Goal: Obtain resource: Download file/media

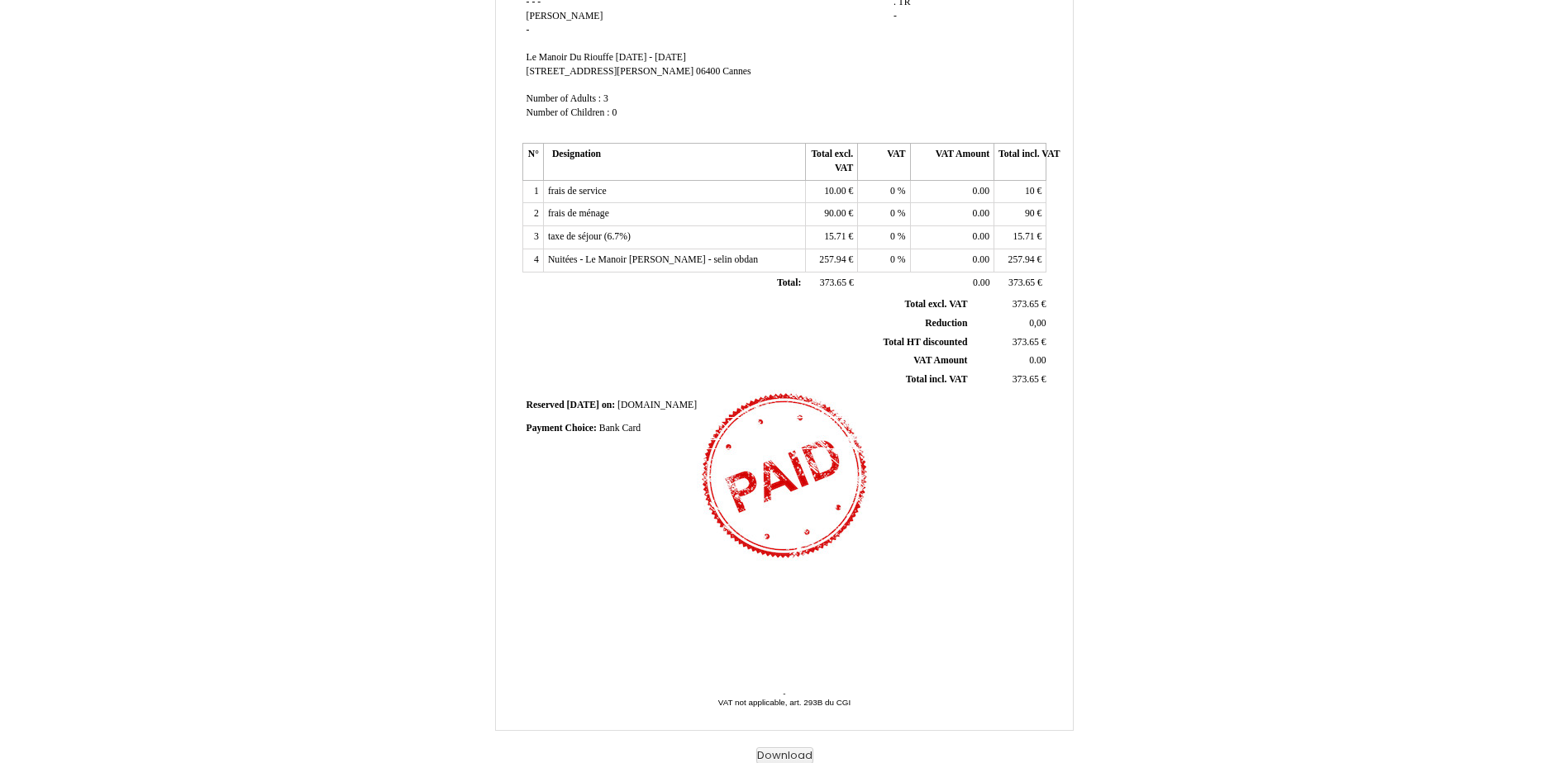
scroll to position [208, 0]
click at [927, 348] on th "Total HT discounted Total HT discounted" at bounding box center [747, 341] width 446 height 19
drag, startPoint x: 927, startPoint y: 350, endPoint x: 1177, endPoint y: 319, distance: 251.9
click at [1177, 320] on div "Invoice Invoice N° 6819084 6819084 Creation date [DATE] Seller: Seller: - - - -…" at bounding box center [784, 296] width 967 height 934
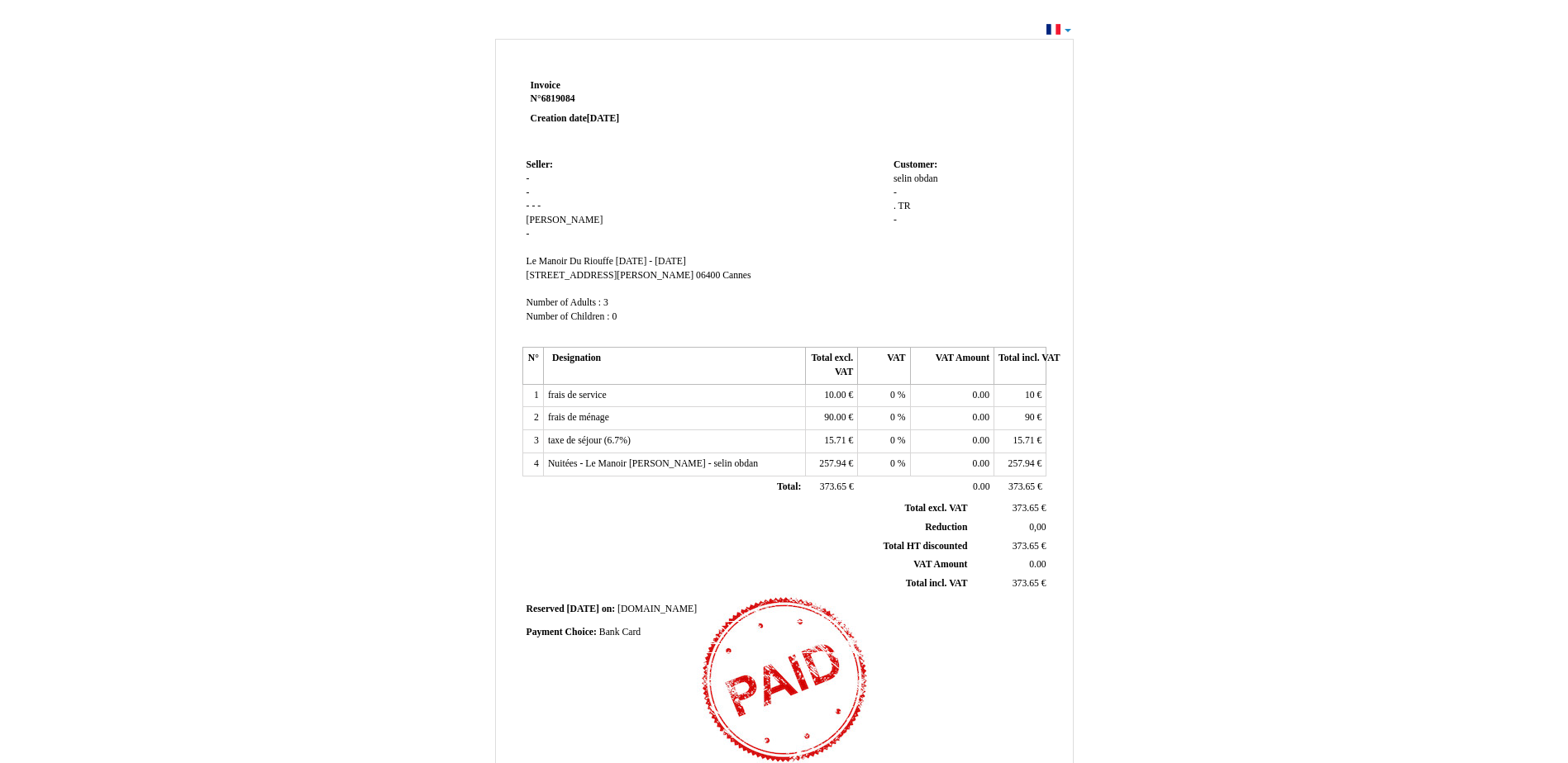
scroll to position [0, 0]
click at [956, 235] on div "[PERSON_NAME] obdan obdan - . . TR TR -" at bounding box center [968, 209] width 149 height 70
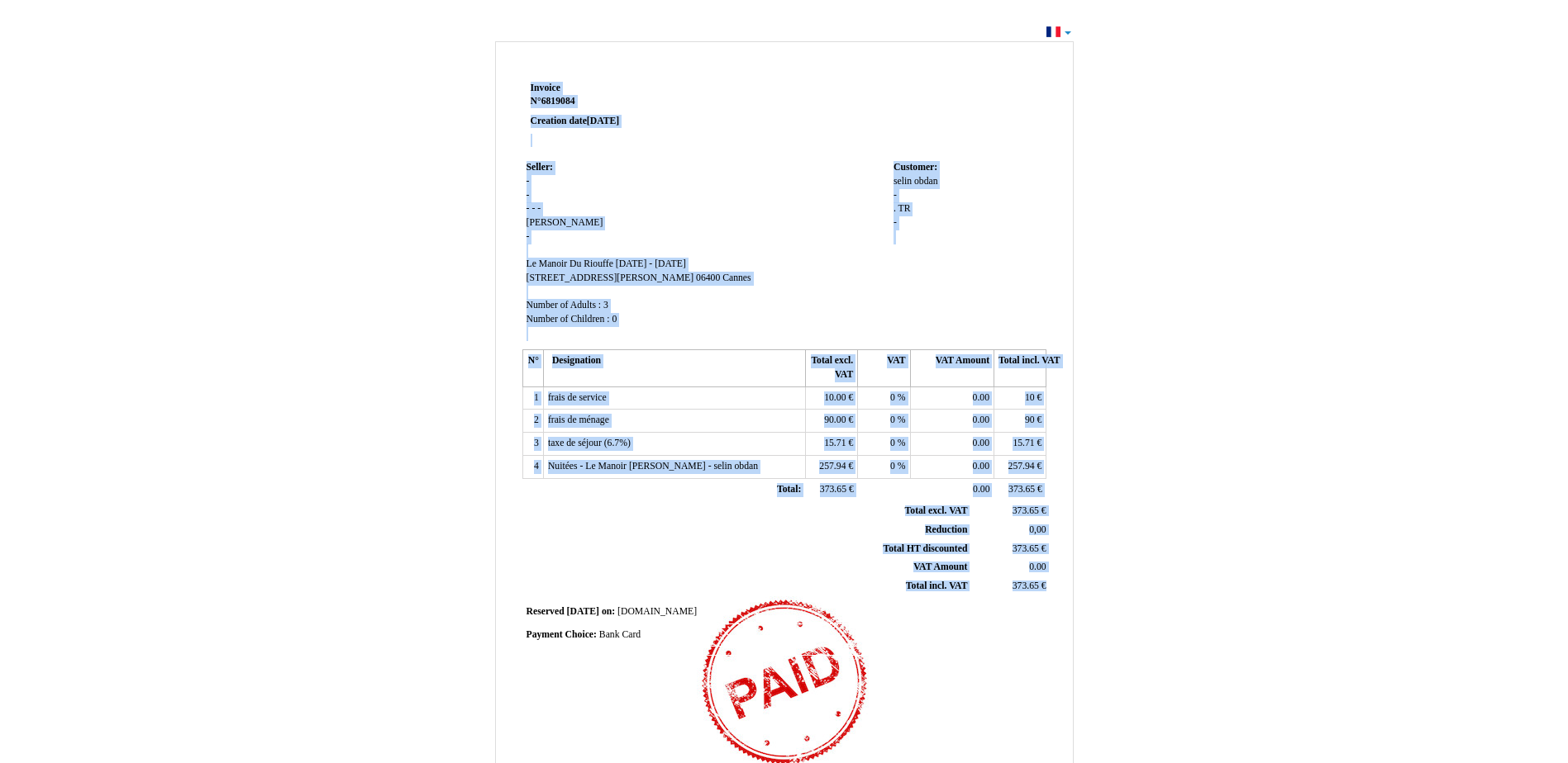
drag, startPoint x: 487, startPoint y: 44, endPoint x: 1111, endPoint y: 507, distance: 777.0
click at [1111, 507] on div "Invoice Invoice N° 6819084 6819084 Creation date [DATE] Seller: Seller: - - - -…" at bounding box center [784, 504] width 967 height 934
click at [1205, 390] on div "Invoice Invoice N° 6819084 6819084 Creation date [DATE] Seller: Seller: - - - -…" at bounding box center [784, 504] width 967 height 934
drag, startPoint x: 1559, startPoint y: 2, endPoint x: 1168, endPoint y: 220, distance: 447.7
click at [1168, 220] on div "Invoice Invoice N° 6819084 6819084 Creation date [DATE] Seller: Seller: - - - -…" at bounding box center [784, 504] width 967 height 934
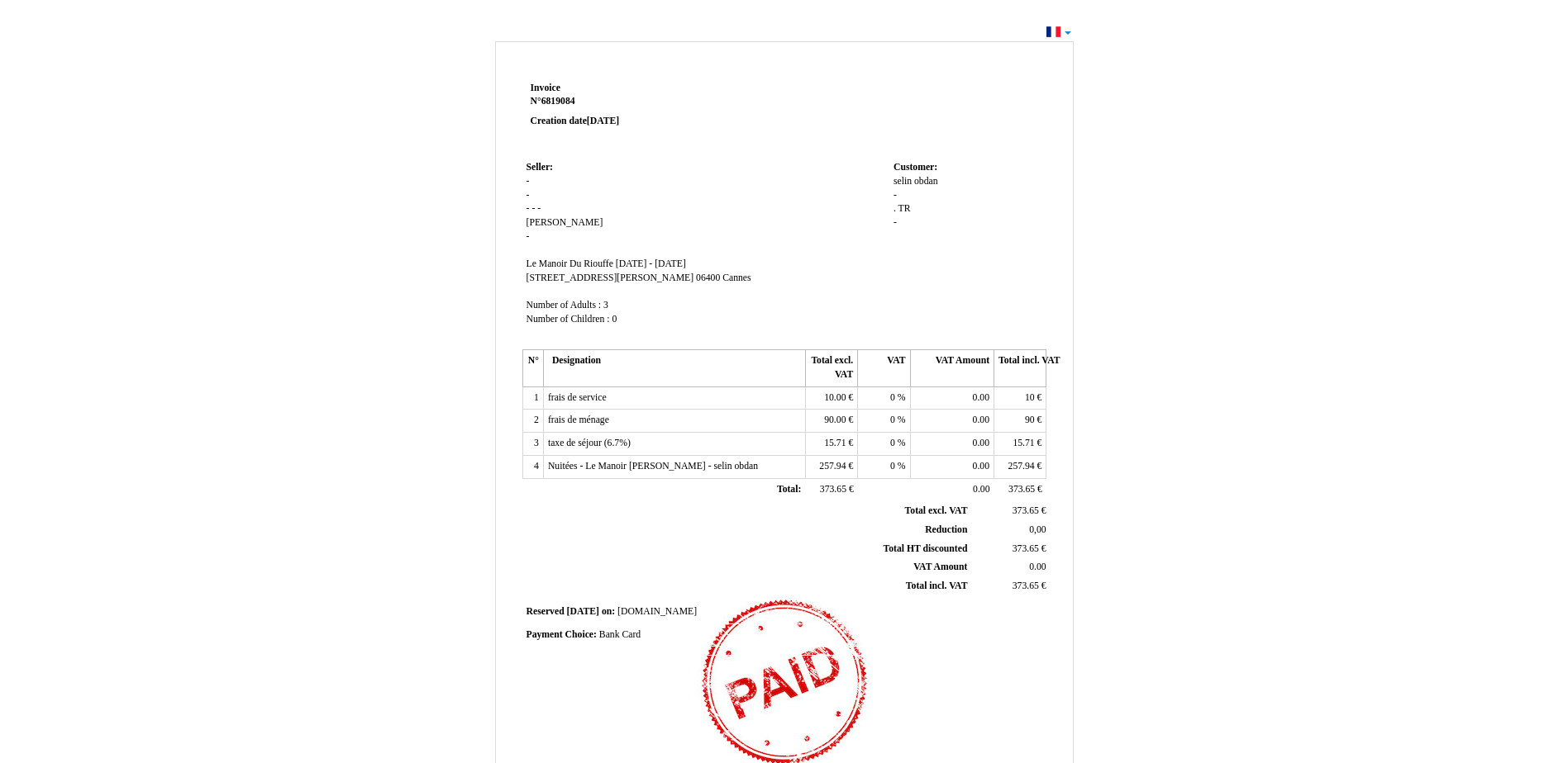
click at [1229, 351] on div "Invoice Invoice N° 6819084 6819084 Creation date [DATE] Seller: Seller: - - - -…" at bounding box center [784, 504] width 967 height 934
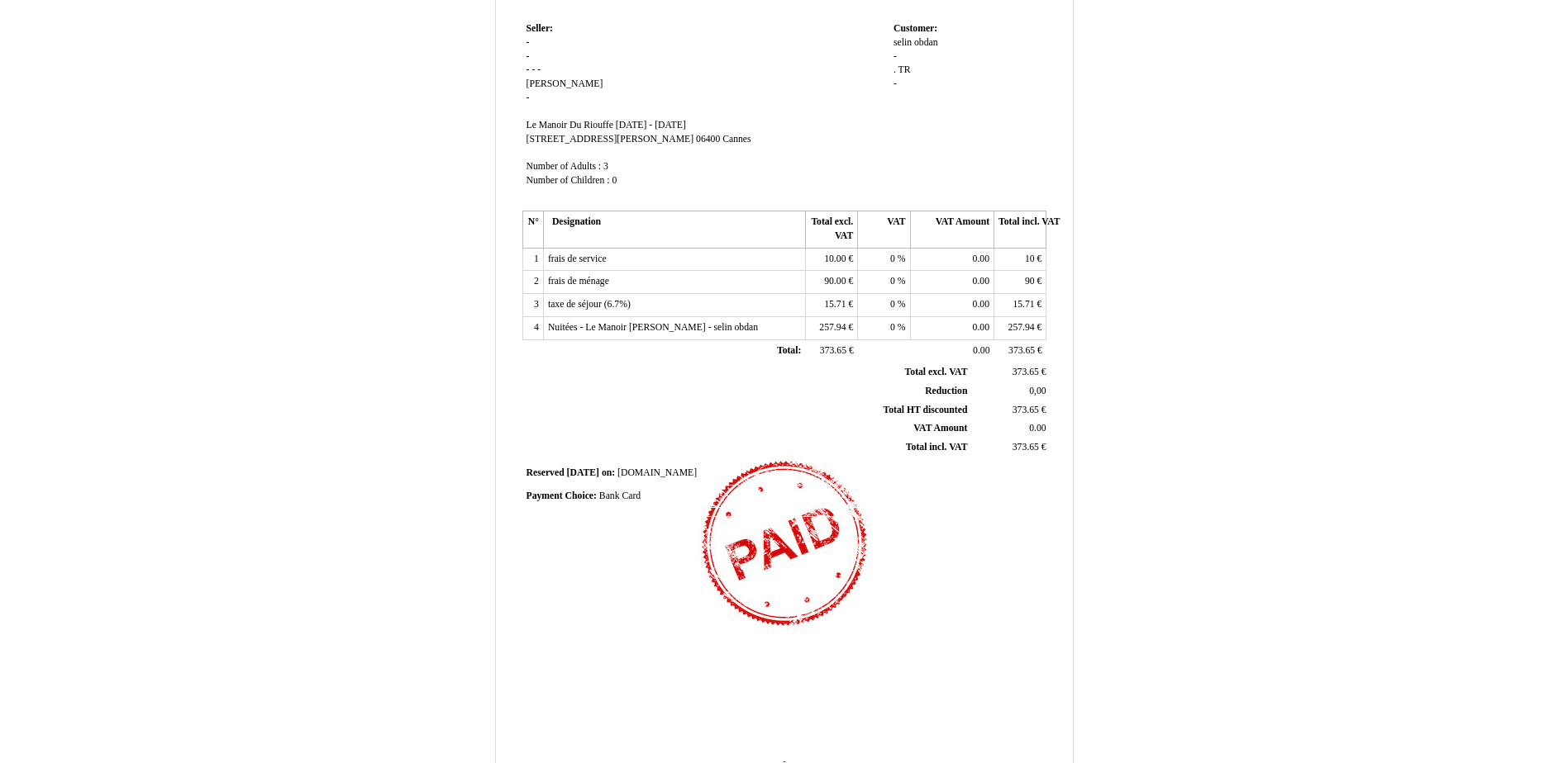
scroll to position [208, 0]
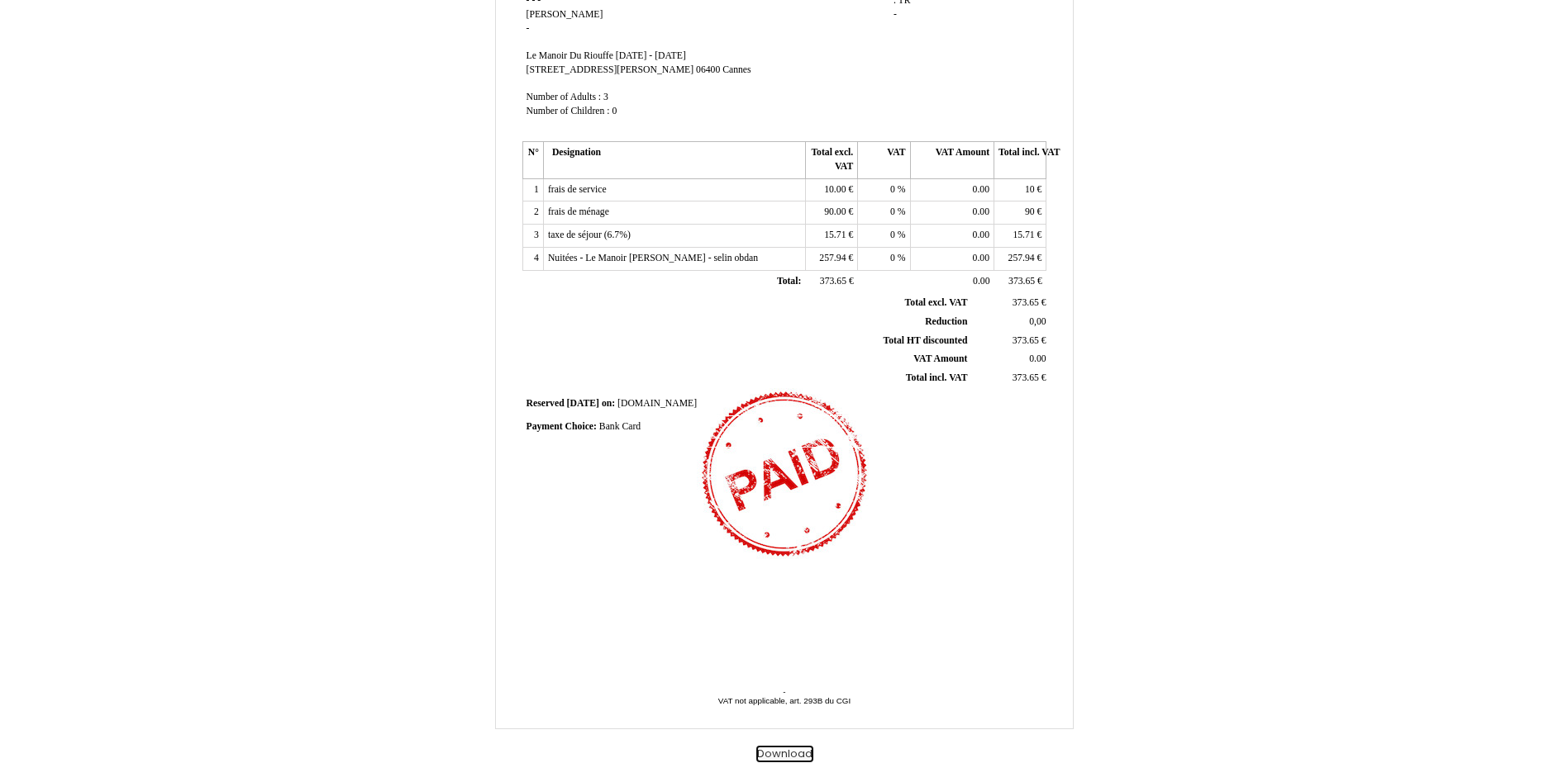
click at [784, 753] on button "Download" at bounding box center [785, 754] width 57 height 17
